Goal: Information Seeking & Learning: Learn about a topic

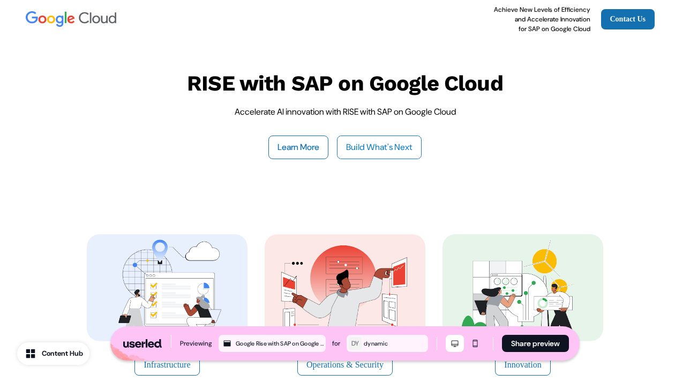
click at [366, 145] on link "Build What's Next" at bounding box center [379, 147] width 85 height 24
click at [289, 146] on button "Learn More" at bounding box center [298, 147] width 60 height 24
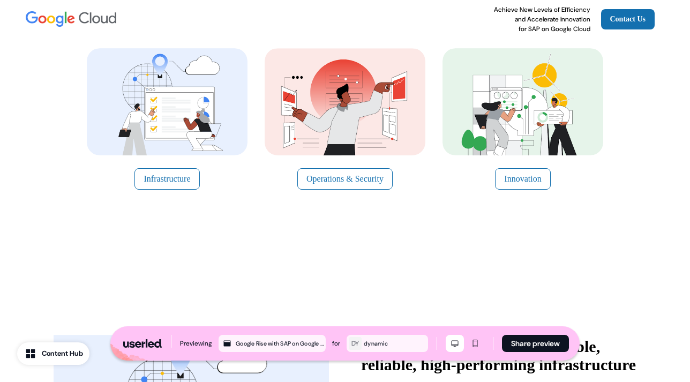
scroll to position [191, 0]
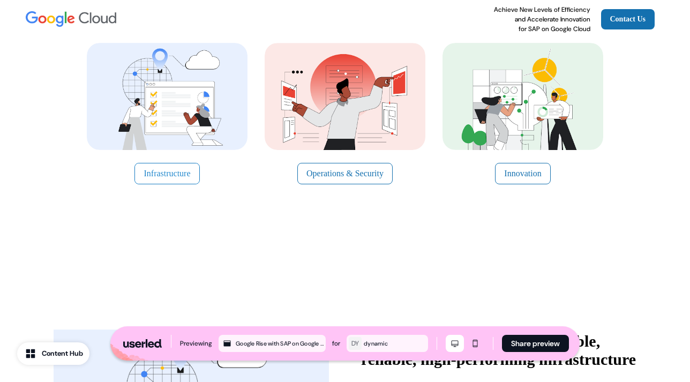
click at [175, 168] on button "Infrastructure" at bounding box center [166, 173] width 65 height 21
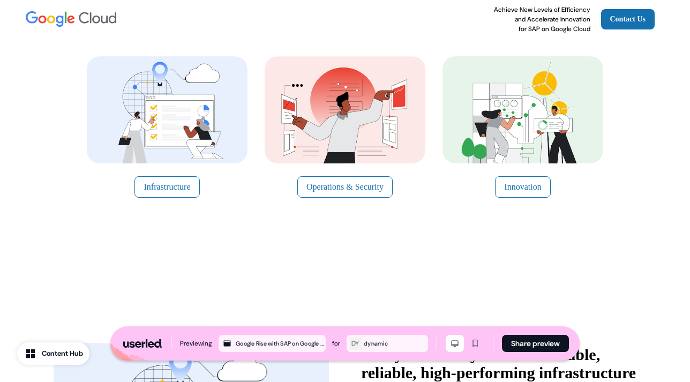
scroll to position [178, 0]
click at [340, 182] on button "Operations & Security" at bounding box center [344, 186] width 95 height 21
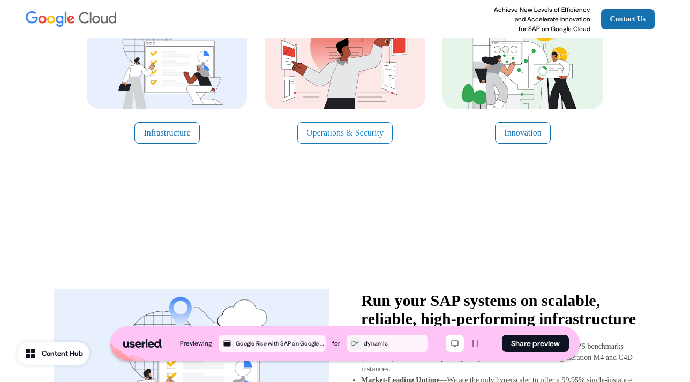
scroll to position [231, 0]
click at [538, 128] on button "Innovation" at bounding box center [522, 133] width 55 height 21
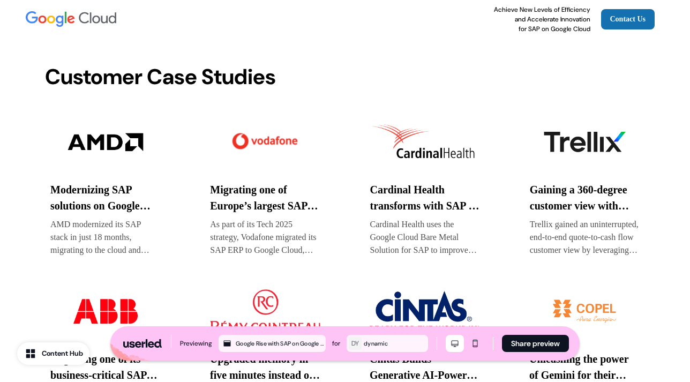
scroll to position [1890, 0]
click at [114, 144] on img at bounding box center [105, 142] width 110 height 54
click at [259, 135] on img at bounding box center [265, 142] width 110 height 54
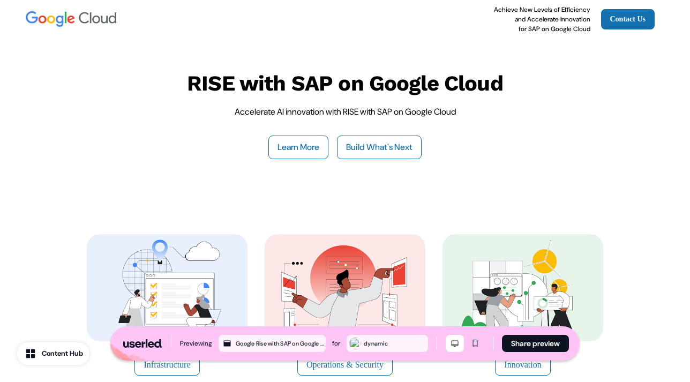
scroll to position [1890, 0]
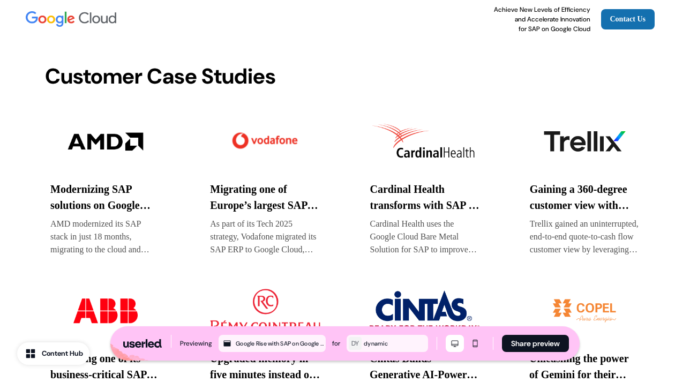
click at [261, 138] on img at bounding box center [265, 142] width 110 height 54
click at [425, 146] on img at bounding box center [425, 142] width 110 height 54
click at [573, 134] on img at bounding box center [585, 142] width 110 height 54
click at [573, 137] on img at bounding box center [585, 142] width 110 height 54
click at [424, 146] on img at bounding box center [425, 142] width 110 height 54
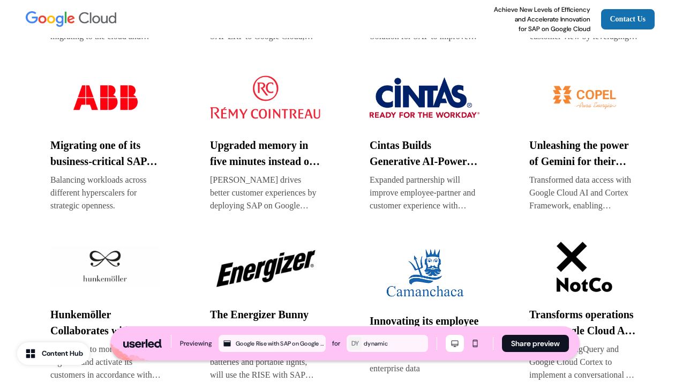
scroll to position [2120, 0]
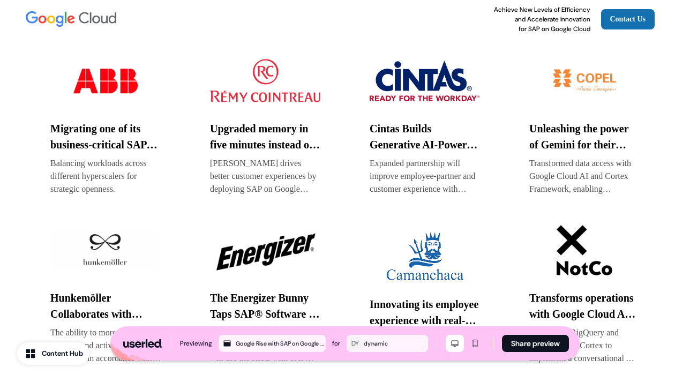
click at [116, 81] on img at bounding box center [105, 81] width 110 height 54
click at [267, 69] on img at bounding box center [265, 81] width 110 height 54
click at [405, 77] on img at bounding box center [424, 81] width 110 height 54
click at [587, 81] on img at bounding box center [584, 81] width 110 height 54
click at [104, 244] on img at bounding box center [105, 250] width 110 height 54
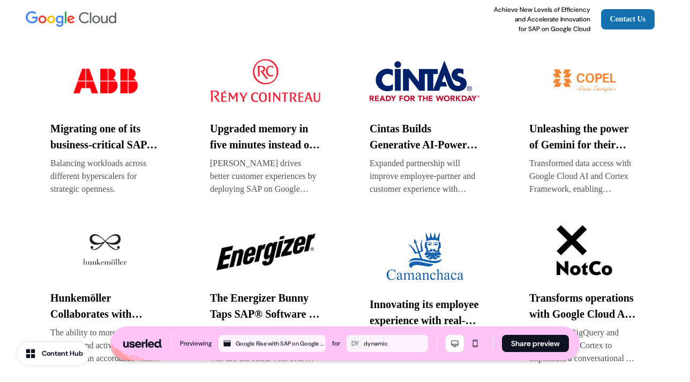
click at [105, 245] on img at bounding box center [105, 250] width 110 height 54
click at [262, 244] on img at bounding box center [265, 250] width 110 height 54
click at [434, 261] on img at bounding box center [424, 257] width 110 height 54
click at [573, 259] on img at bounding box center [584, 250] width 110 height 54
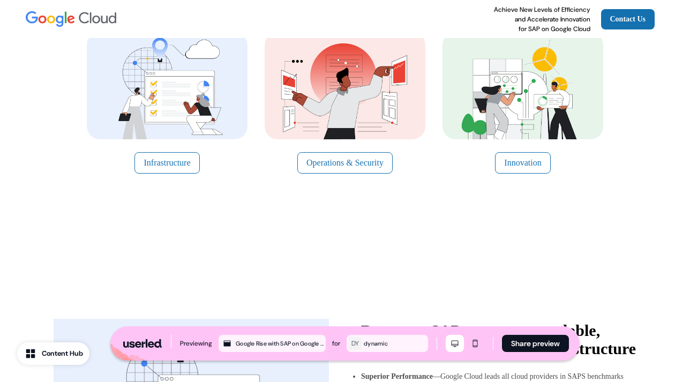
scroll to position [0, 0]
